Goal: Task Accomplishment & Management: Complete application form

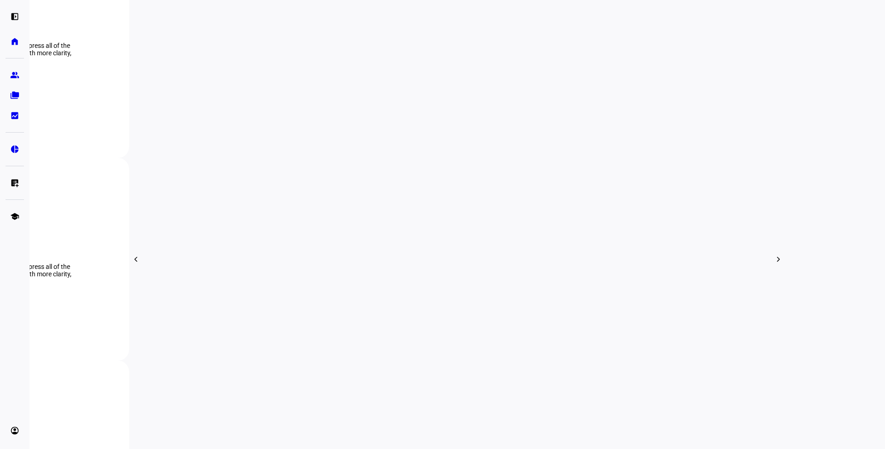
scroll to position [410, 0]
click at [17, 74] on eth-mat-symbol "group" at bounding box center [14, 75] width 9 height 9
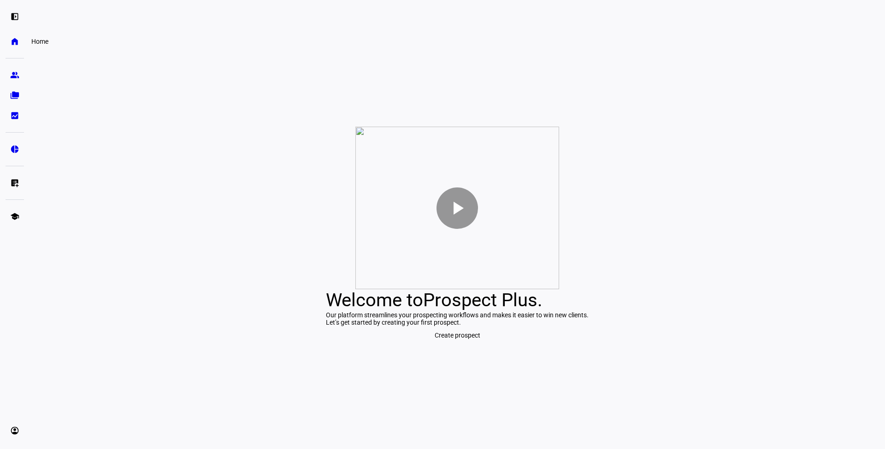
click at [17, 43] on eth-mat-symbol "home" at bounding box center [14, 41] width 9 height 9
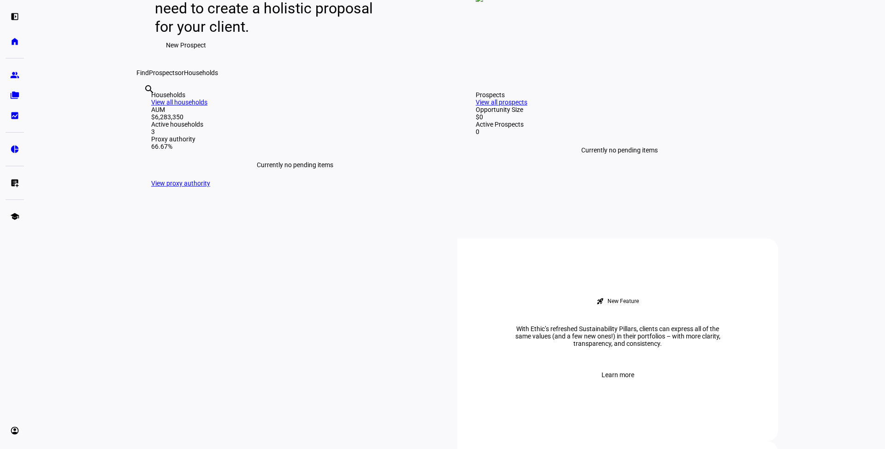
scroll to position [277, 0]
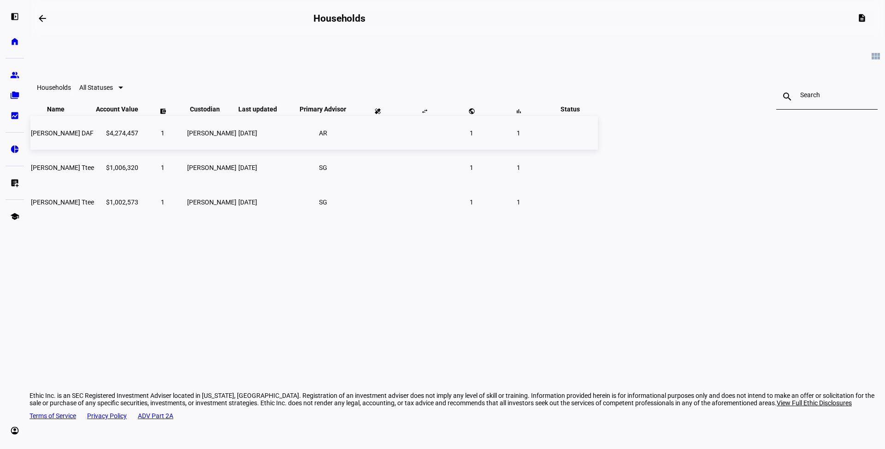
click at [94, 149] on td "[PERSON_NAME] DAF" at bounding box center [62, 133] width 64 height 34
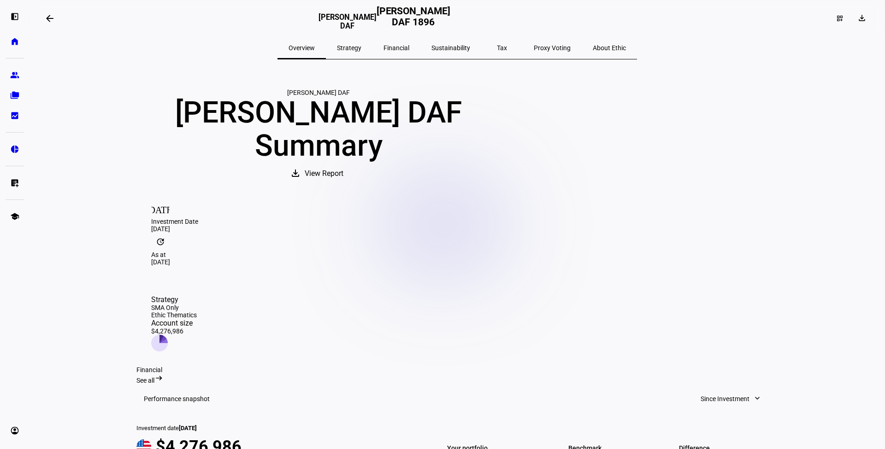
click at [154, 377] on span "See all" at bounding box center [145, 380] width 18 height 7
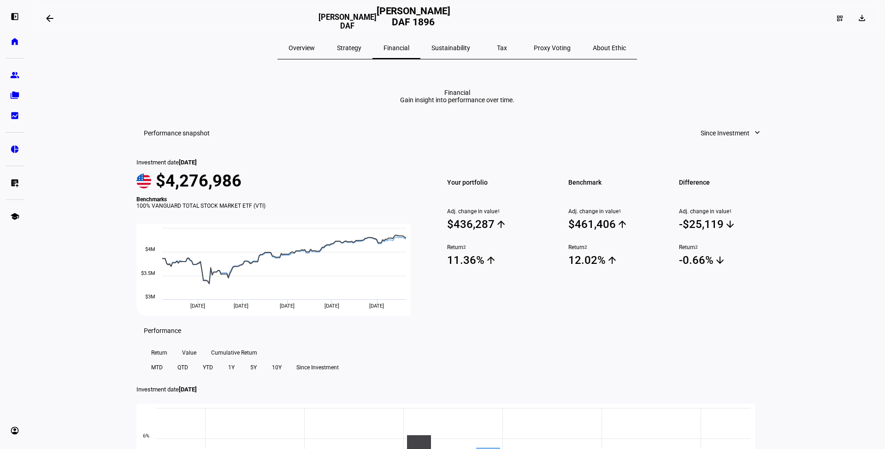
click at [315, 47] on span "Overview" at bounding box center [302, 48] width 26 height 6
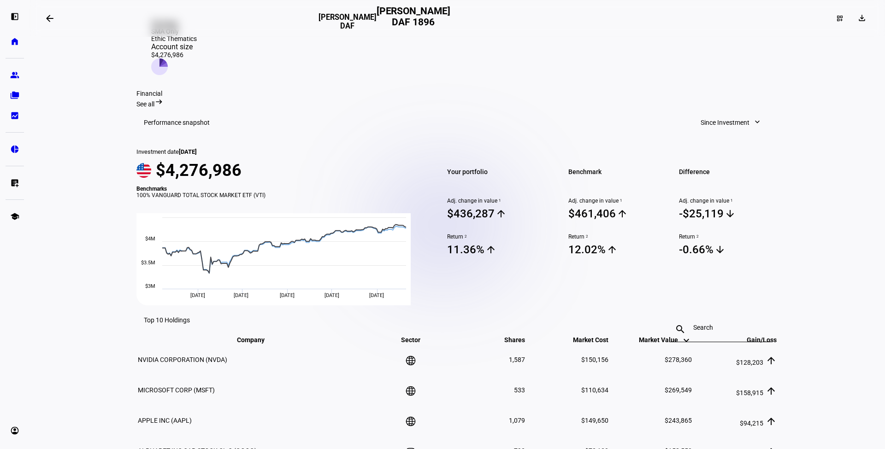
scroll to position [553, 0]
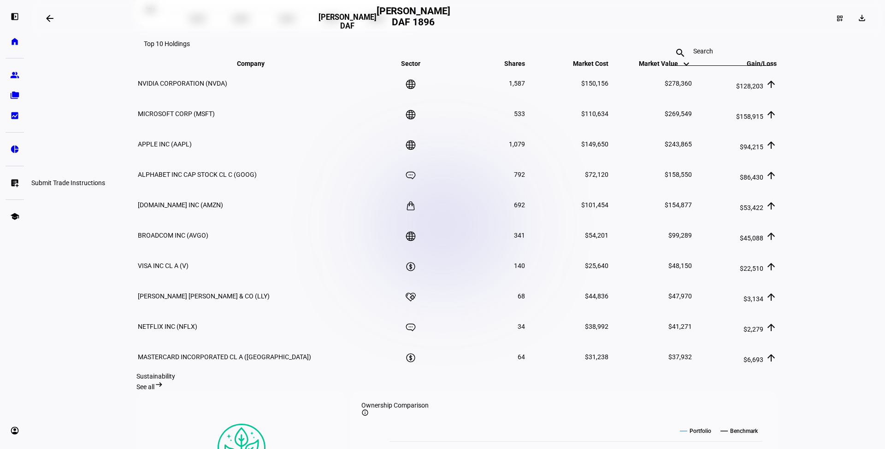
click at [19, 182] on link "list_alt_add Submit Trade Instructions" at bounding box center [15, 183] width 18 height 18
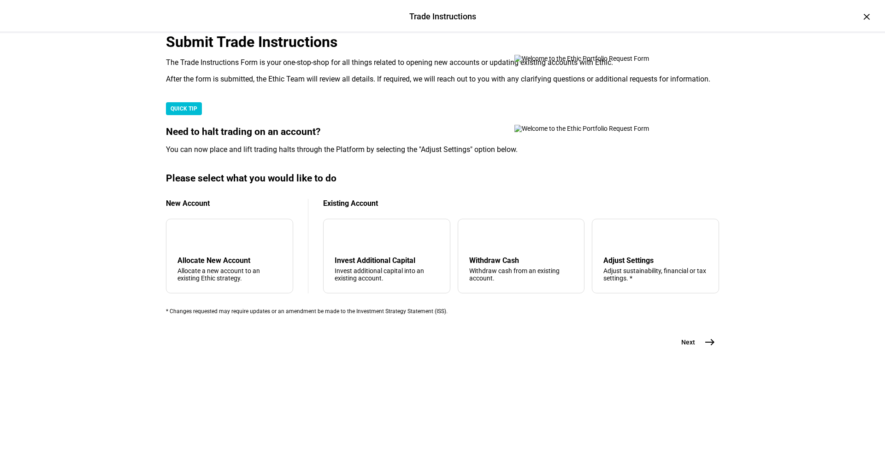
scroll to position [184, 0]
click at [480, 276] on div "arrow_upward Withdraw Cash Withdraw cash from an existing account." at bounding box center [521, 256] width 127 height 75
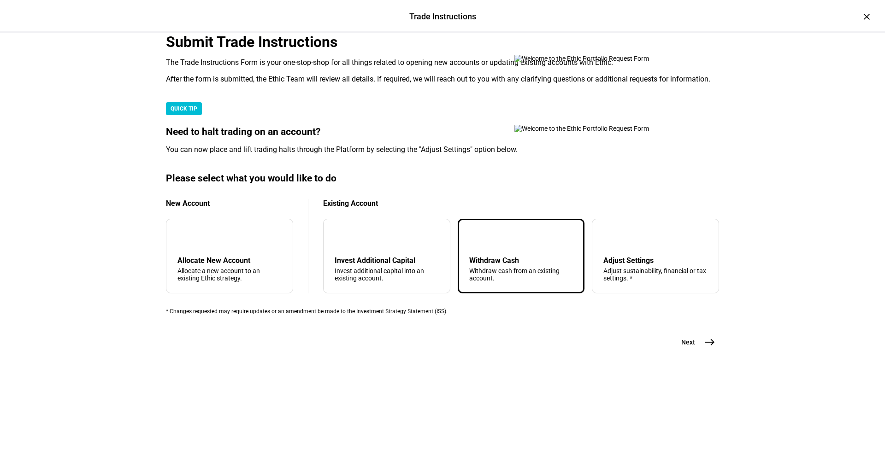
click at [471, 243] on mat-icon "arrow_upward" at bounding box center [476, 237] width 11 height 11
click at [706, 348] on mat-icon "east" at bounding box center [709, 342] width 11 height 11
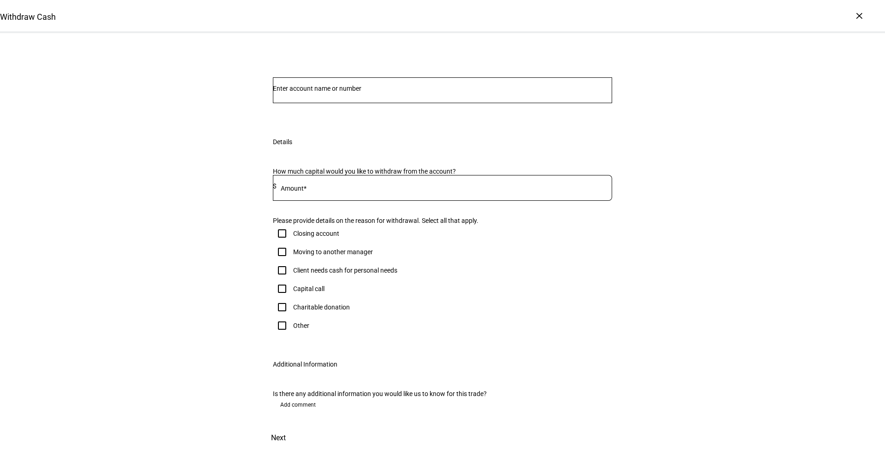
scroll to position [198, 0]
click at [311, 304] on div "Charitable donation" at bounding box center [321, 307] width 57 height 7
click at [291, 298] on input "Charitable donation" at bounding box center [282, 307] width 18 height 18
checkbox input "true"
click at [319, 183] on input at bounding box center [445, 186] width 336 height 7
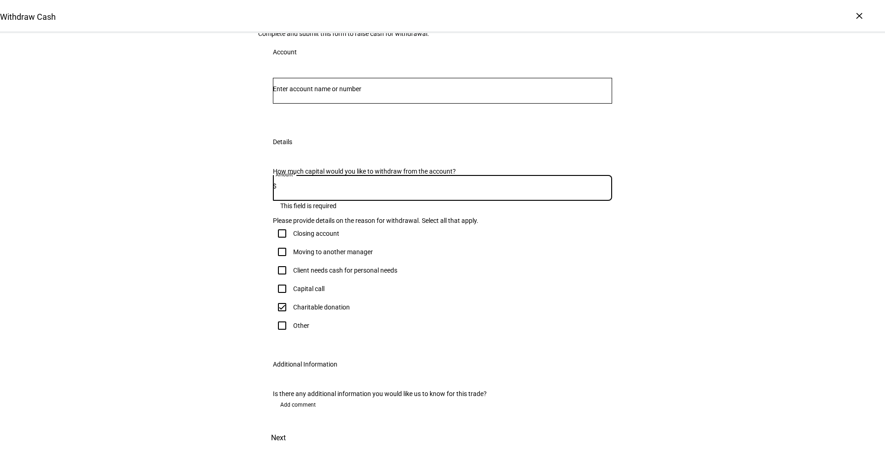
click at [392, 183] on input at bounding box center [445, 186] width 336 height 7
type input "70,000"
click at [684, 154] on div "Withdraw Cash Complete and submit this form to raise cash for withdrawal. Accou…" at bounding box center [442, 236] width 885 height 427
click at [297, 398] on span "Add comment" at bounding box center [297, 405] width 35 height 15
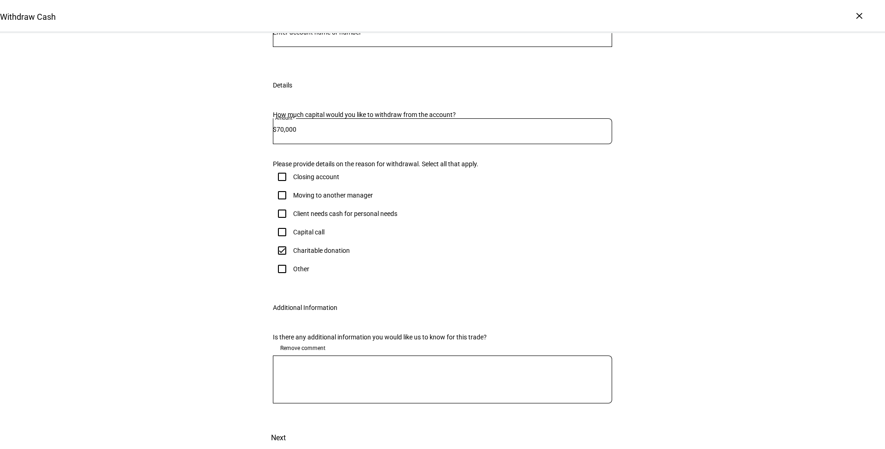
click at [347, 389] on div at bounding box center [442, 380] width 339 height 48
type textarea "T"
click at [451, 396] on textarea "Client" at bounding box center [442, 379] width 339 height 33
type textarea "C"
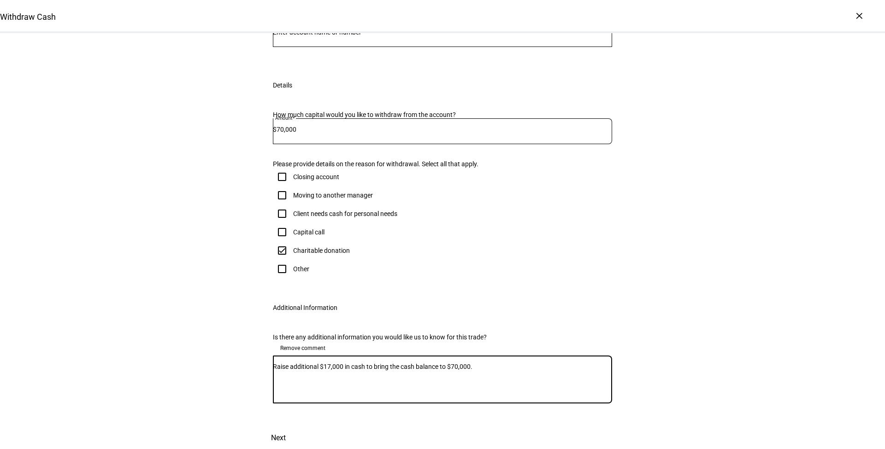
scroll to position [254, 0]
type textarea "Raise additional $17,000 in cash to bring the cash balance to $70,000."
click at [299, 427] on span at bounding box center [278, 438] width 41 height 22
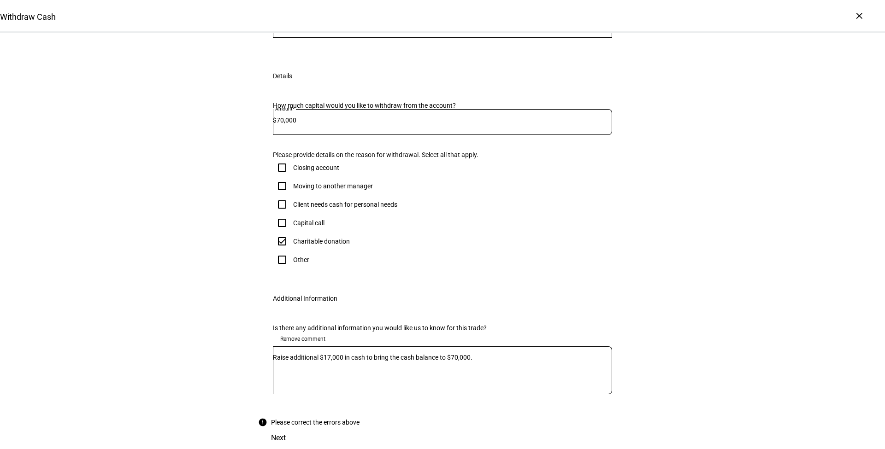
scroll to position [43, 0]
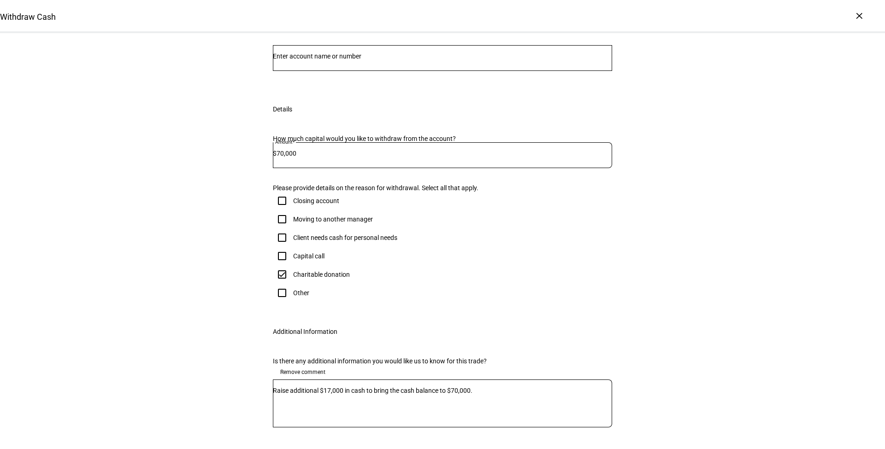
click at [336, 60] on input "Number" at bounding box center [442, 56] width 339 height 7
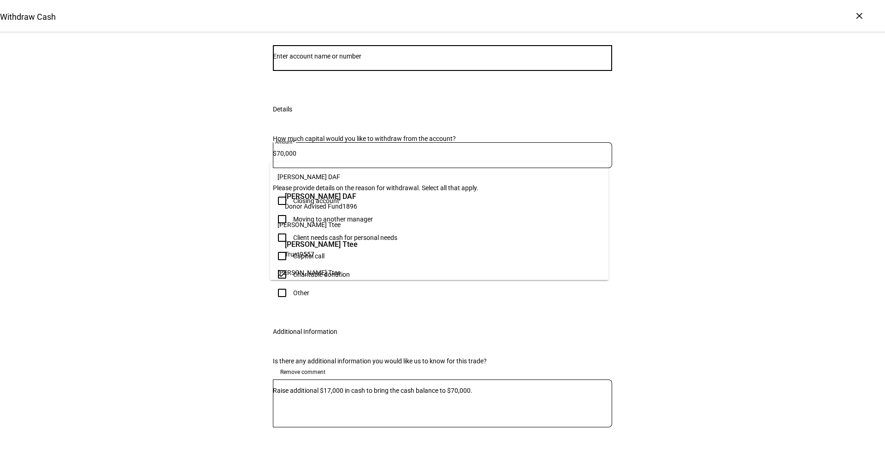
click at [348, 206] on span "1896" at bounding box center [349, 206] width 15 height 7
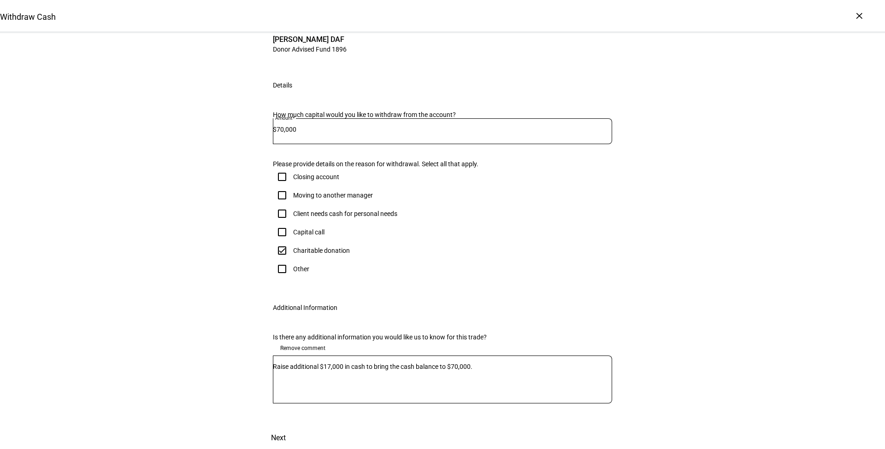
scroll to position [277, 0]
click at [299, 427] on span at bounding box center [278, 438] width 41 height 22
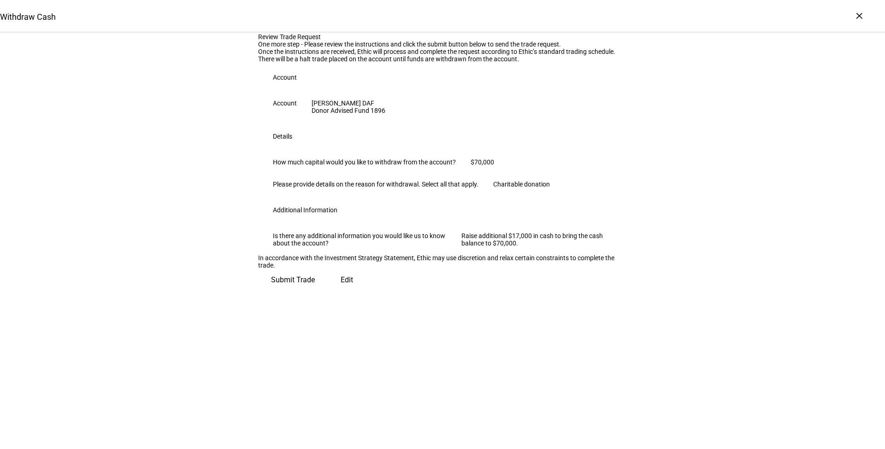
scroll to position [73, 0]
click at [315, 291] on span "Submit Trade" at bounding box center [293, 280] width 44 height 22
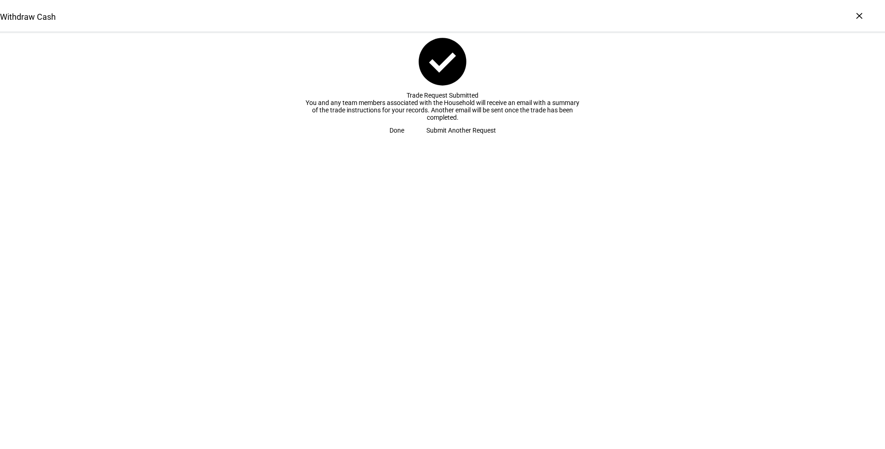
click at [415, 140] on span at bounding box center [396, 130] width 37 height 18
